Goal: Task Accomplishment & Management: Use online tool/utility

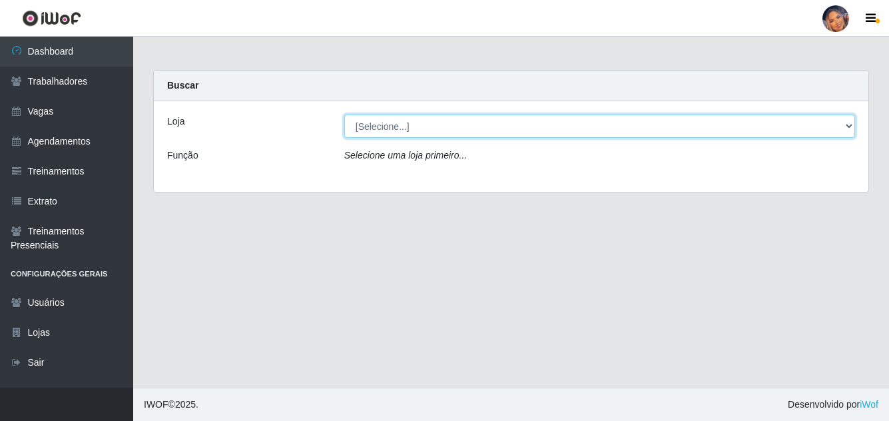
click at [390, 128] on select "[Selecione...] Supermercado Preço Bom" at bounding box center [599, 125] width 510 height 23
select select "169"
click at [344, 114] on select "[Selecione...] Supermercado Preço Bom" at bounding box center [599, 125] width 510 height 23
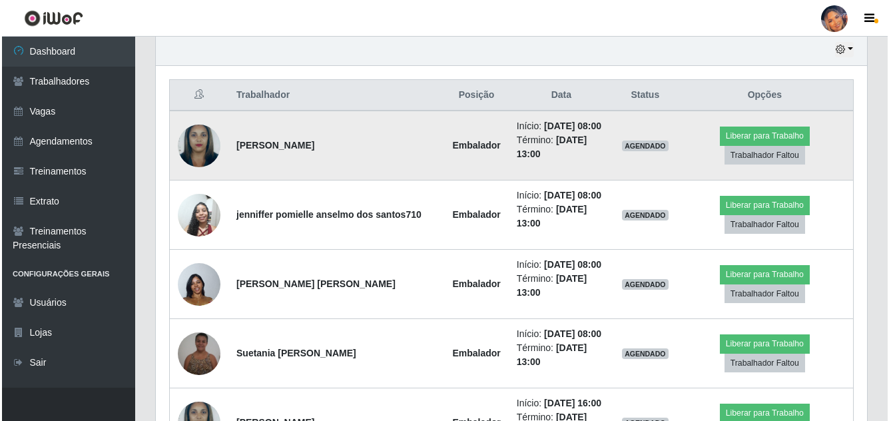
scroll to position [399, 0]
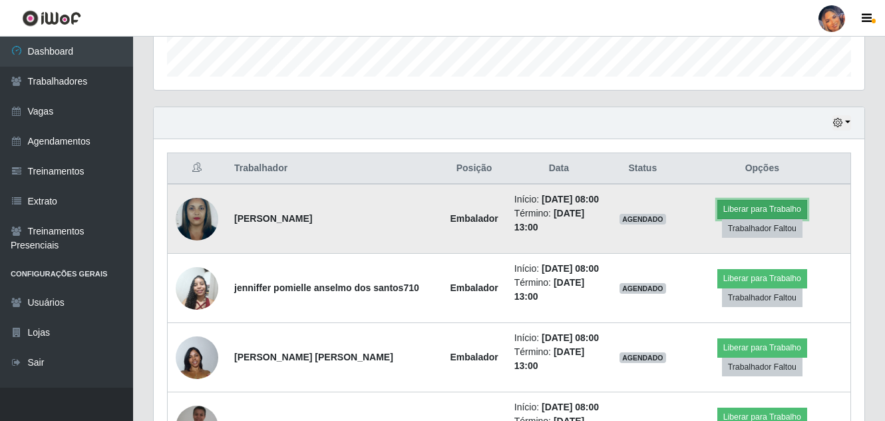
click at [740, 202] on button "Liberar para Trabalho" at bounding box center [762, 209] width 90 height 19
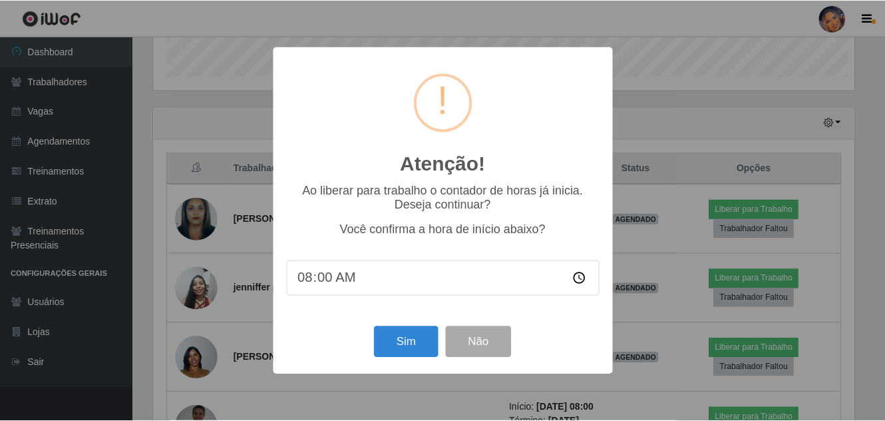
scroll to position [276, 704]
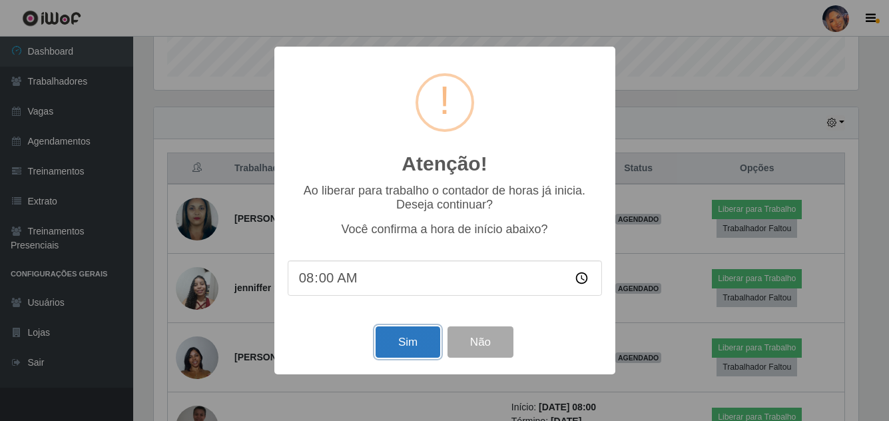
click at [419, 341] on button "Sim" at bounding box center [407, 341] width 65 height 31
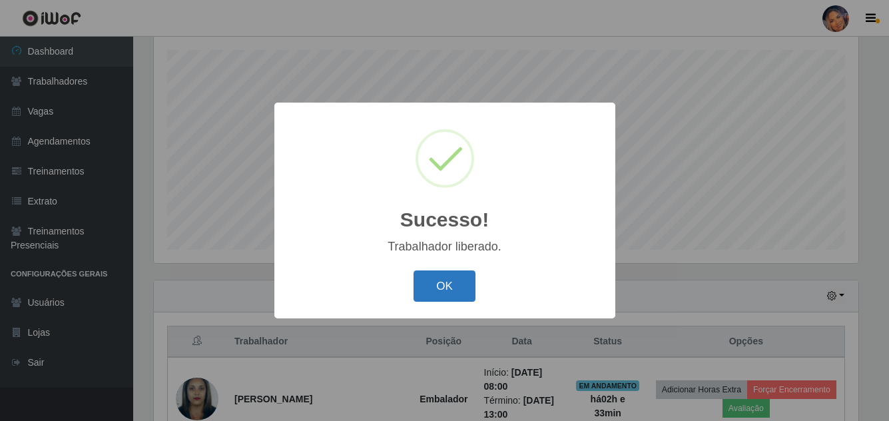
click at [437, 282] on button "OK" at bounding box center [444, 285] width 62 height 31
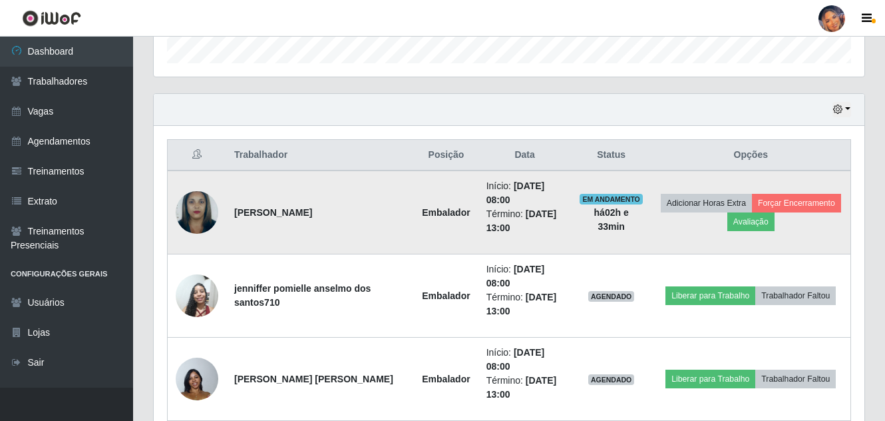
scroll to position [426, 0]
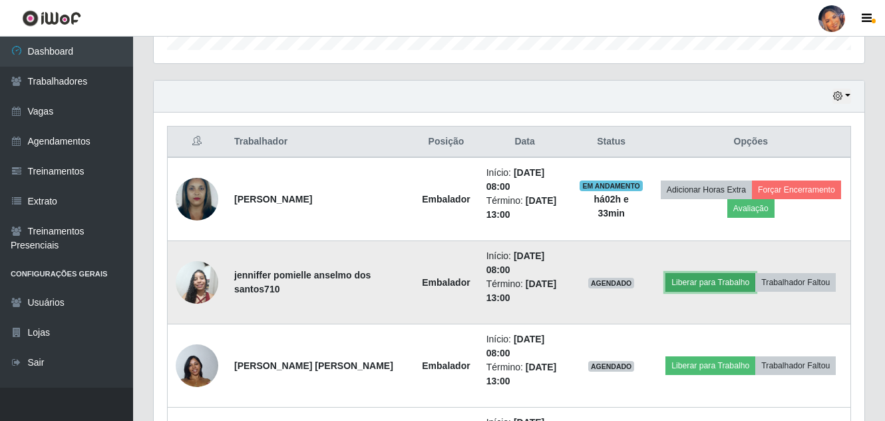
click at [722, 284] on button "Liberar para Trabalho" at bounding box center [711, 282] width 90 height 19
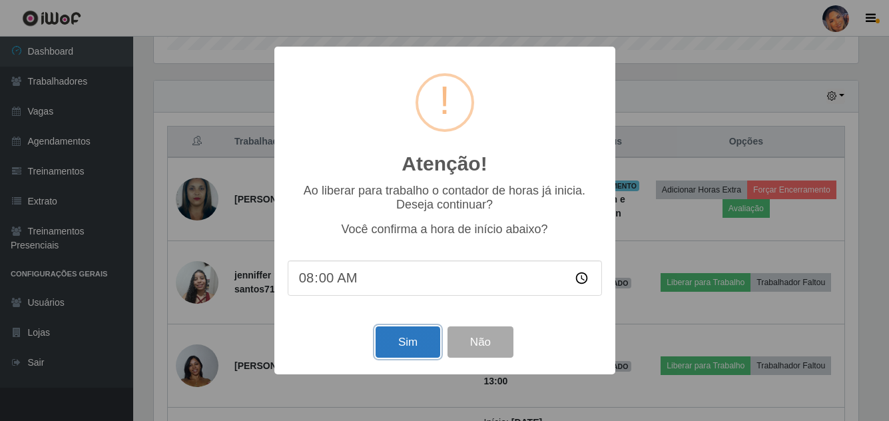
click at [392, 340] on button "Sim" at bounding box center [407, 341] width 65 height 31
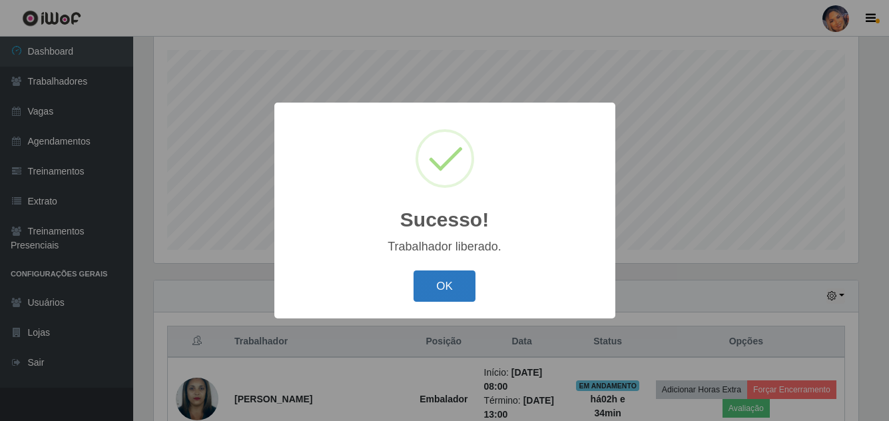
click at [456, 289] on button "OK" at bounding box center [444, 285] width 62 height 31
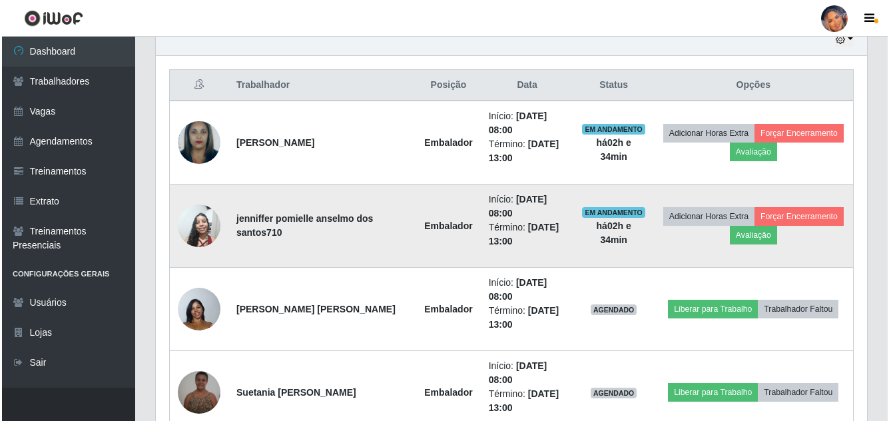
scroll to position [559, 0]
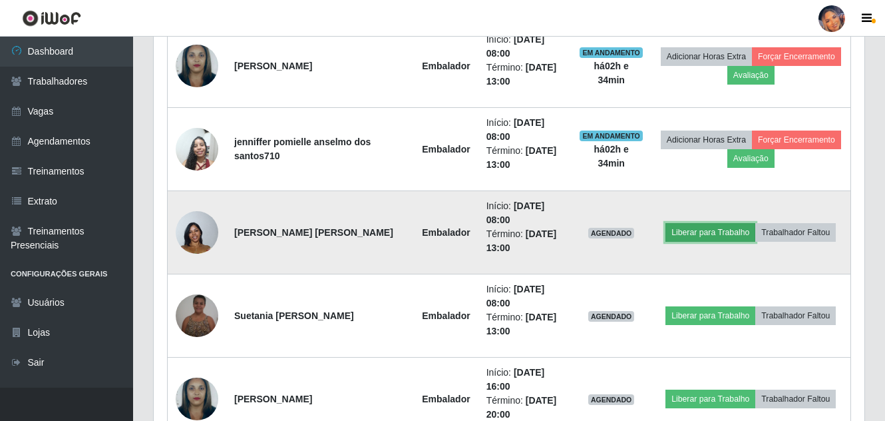
click at [682, 229] on button "Liberar para Trabalho" at bounding box center [711, 232] width 90 height 19
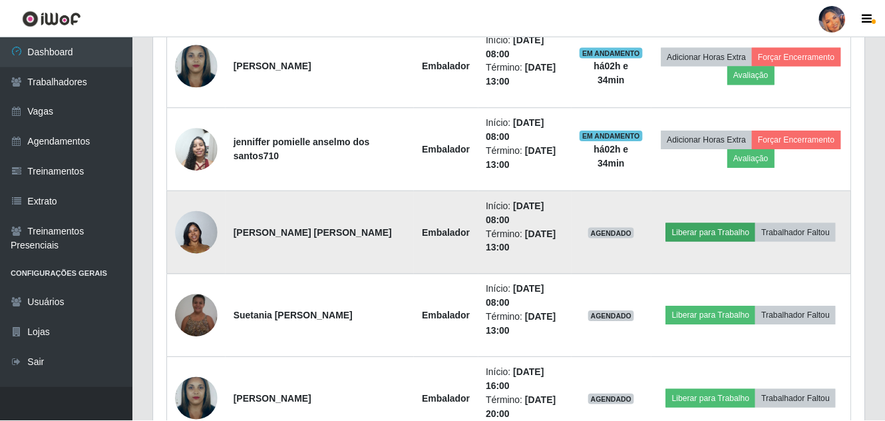
scroll to position [276, 704]
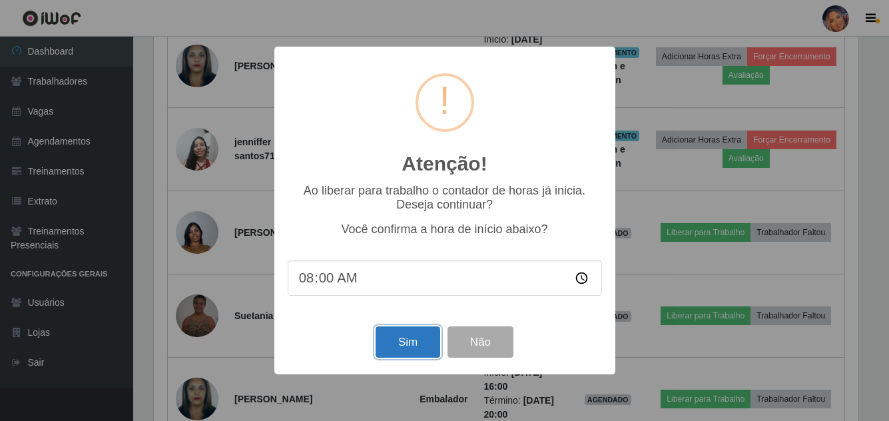
click at [409, 340] on button "Sim" at bounding box center [407, 341] width 65 height 31
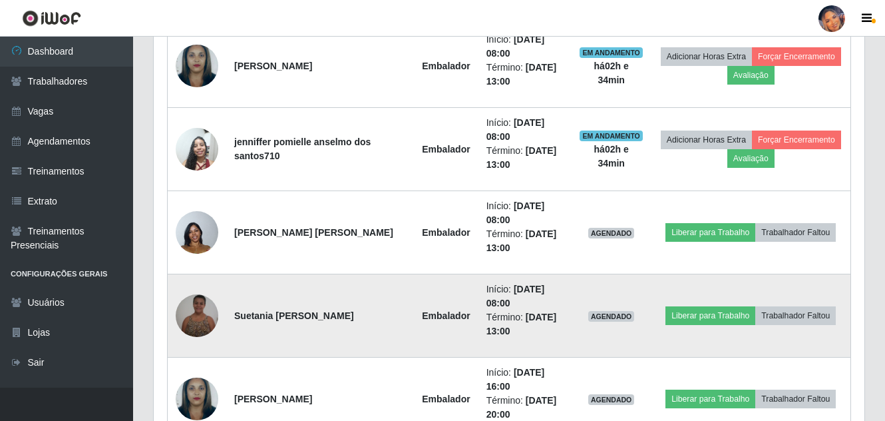
scroll to position [0, 0]
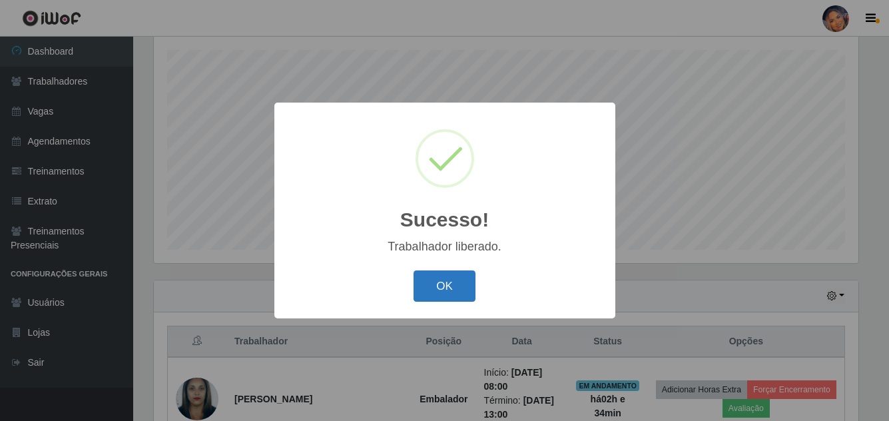
click at [446, 274] on button "OK" at bounding box center [444, 285] width 62 height 31
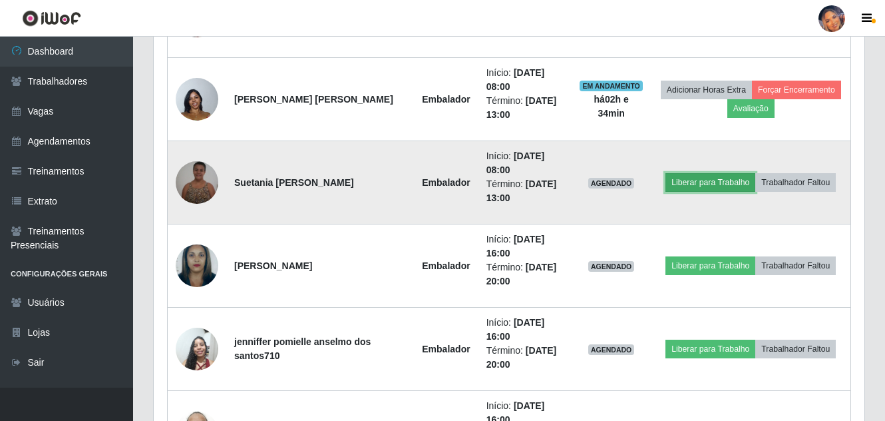
click at [707, 175] on button "Liberar para Trabalho" at bounding box center [711, 182] width 90 height 19
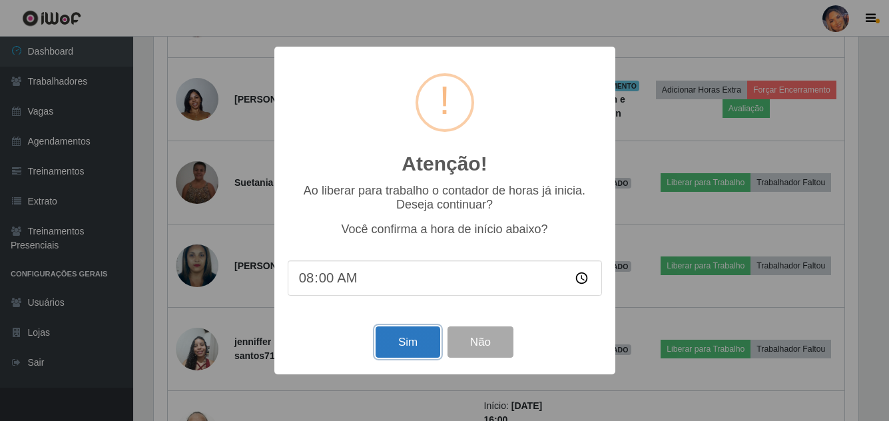
click at [407, 331] on button "Sim" at bounding box center [407, 341] width 65 height 31
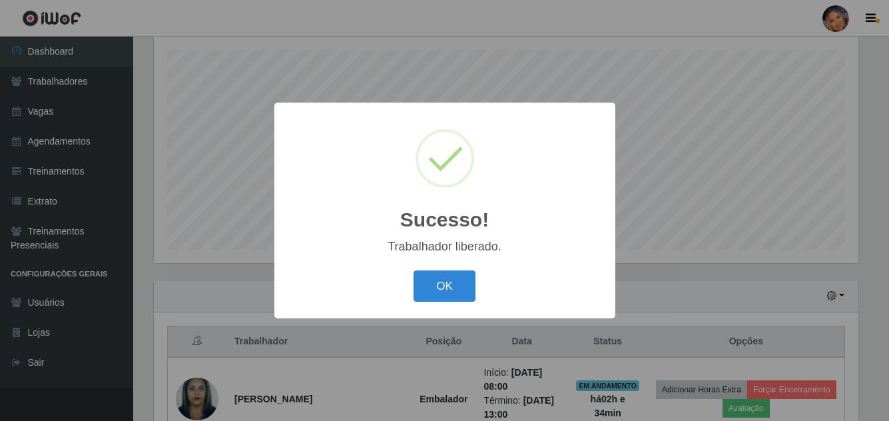
drag, startPoint x: 443, startPoint y: 274, endPoint x: 443, endPoint y: 265, distance: 9.3
click at [436, 270] on div "OK Cancel" at bounding box center [445, 286] width 314 height 38
click at [469, 285] on button "OK" at bounding box center [444, 285] width 62 height 31
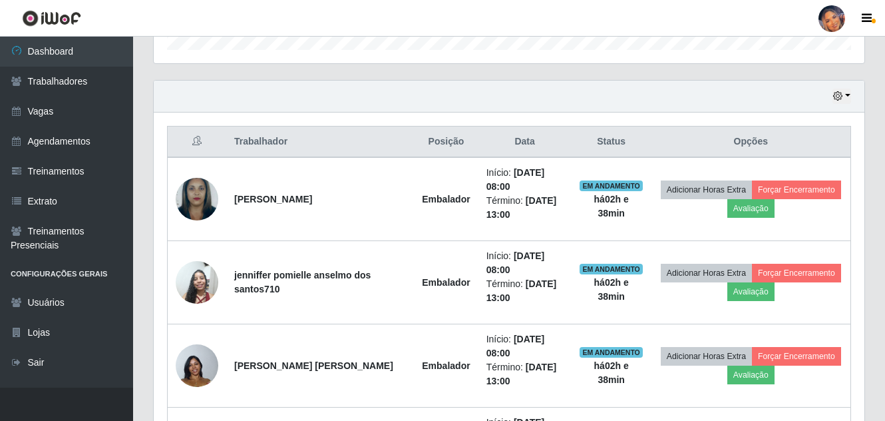
scroll to position [27, 0]
